Goal: Book appointment/travel/reservation

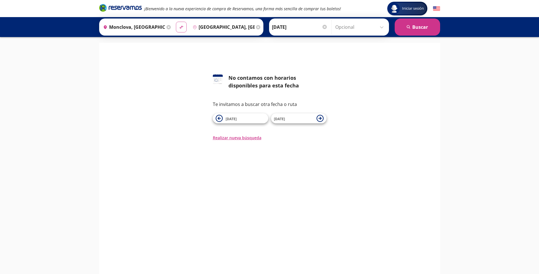
click at [179, 28] on icon at bounding box center [181, 27] width 4 height 3
type input "[GEOGRAPHIC_DATA], [GEOGRAPHIC_DATA]"
type input "Monclova, Coahuila"
click at [181, 28] on icon "material-symbols:compare-arrows-rounded" at bounding box center [181, 26] width 5 height 5
type input "Monclova, Coahuila"
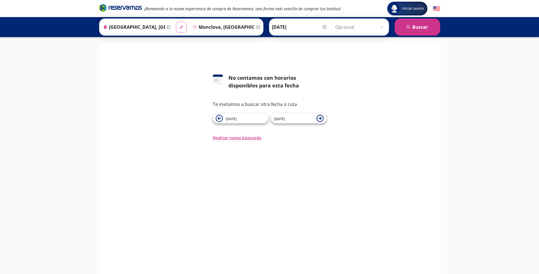
type input "[GEOGRAPHIC_DATA], [GEOGRAPHIC_DATA]"
click at [286, 117] on span "15 Sep" at bounding box center [294, 118] width 40 height 7
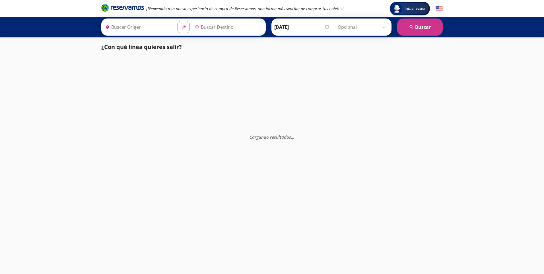
type input "[GEOGRAPHIC_DATA], [GEOGRAPHIC_DATA]"
type input "Monclova, Coahuila"
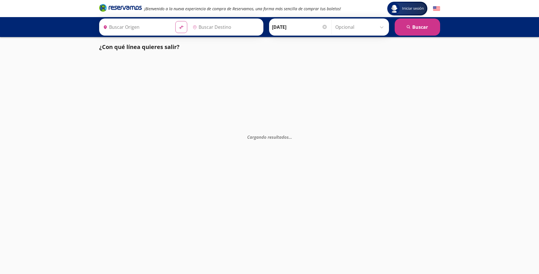
type input "[GEOGRAPHIC_DATA], [GEOGRAPHIC_DATA]"
type input "Monclova, Coahuila"
